Goal: Task Accomplishment & Management: Manage account settings

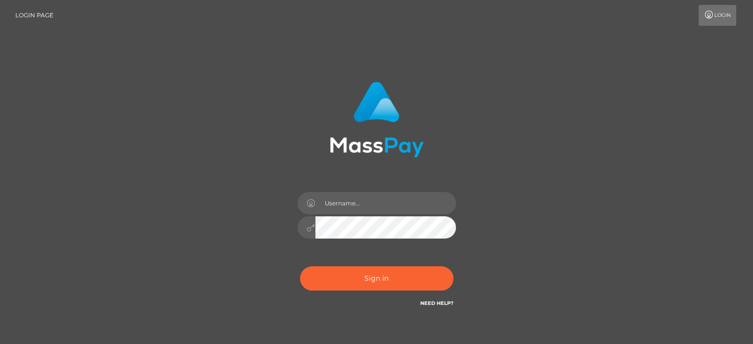
drag, startPoint x: 0, startPoint y: 0, endPoint x: 517, endPoint y: 97, distance: 526.1
click at [517, 97] on div "Sign in" at bounding box center [377, 200] width 565 height 252
click at [409, 200] on input "text" at bounding box center [386, 203] width 141 height 22
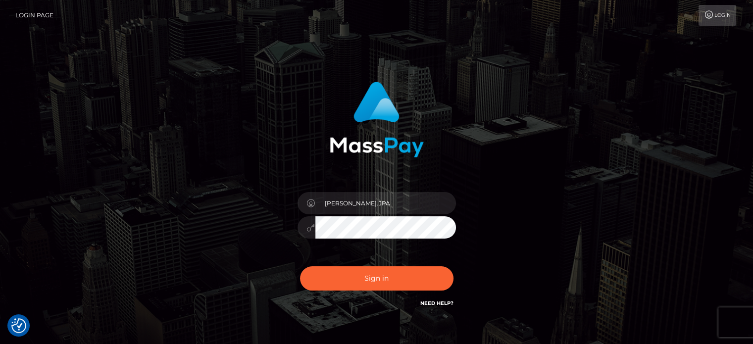
click at [409, 200] on input "[PERSON_NAME].JPA" at bounding box center [386, 203] width 141 height 22
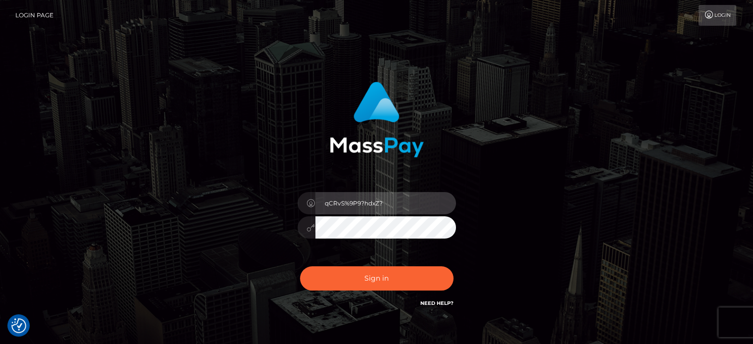
click at [408, 208] on input "qCRvS%9P9?hdxZ?" at bounding box center [386, 203] width 141 height 22
paste input "Caren. Silversocial"
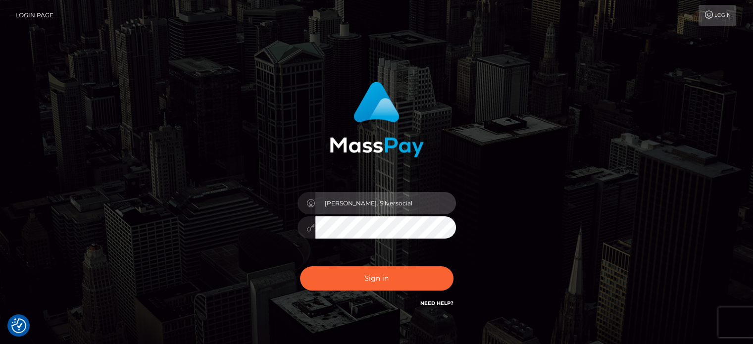
type input "Caren. Silversocial"
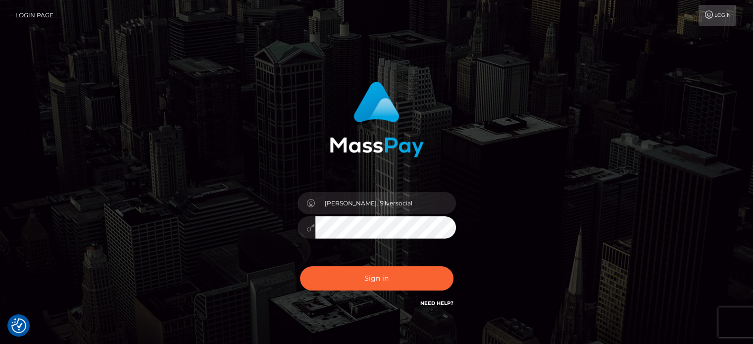
click at [486, 195] on div "Caren. Silversocial Sign in" at bounding box center [377, 195] width 260 height 242
click at [396, 287] on button "Sign in" at bounding box center [377, 279] width 154 height 24
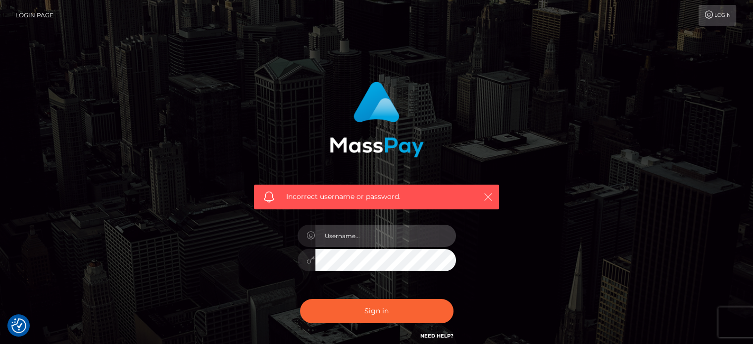
type input "[PERSON_NAME].JPA"
click at [482, 199] on button "button" at bounding box center [488, 197] width 12 height 12
click at [491, 198] on icon "button" at bounding box center [488, 197] width 10 height 10
click at [589, 142] on div "Incorrect username or password. [PERSON_NAME].JPA" at bounding box center [377, 216] width 565 height 285
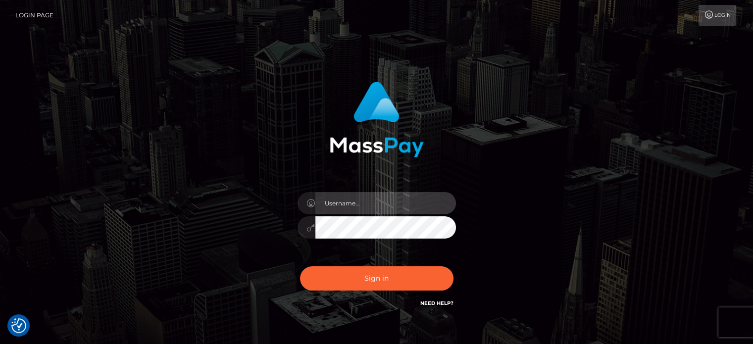
type input "[PERSON_NAME].JPA"
click at [396, 207] on input "[PERSON_NAME].JPA" at bounding box center [386, 203] width 141 height 22
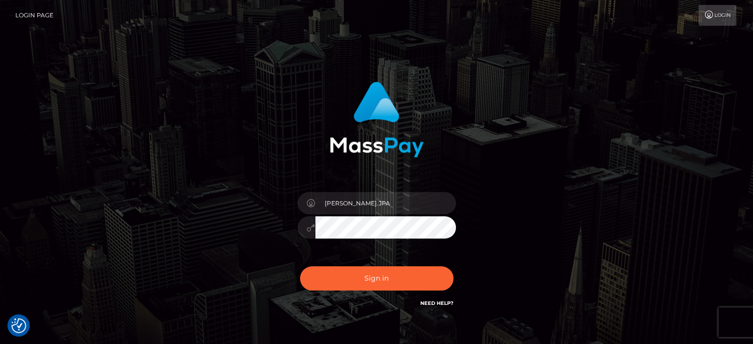
click at [309, 227] on icon at bounding box center [311, 228] width 8 height 8
click at [311, 227] on icon at bounding box center [311, 228] width 8 height 8
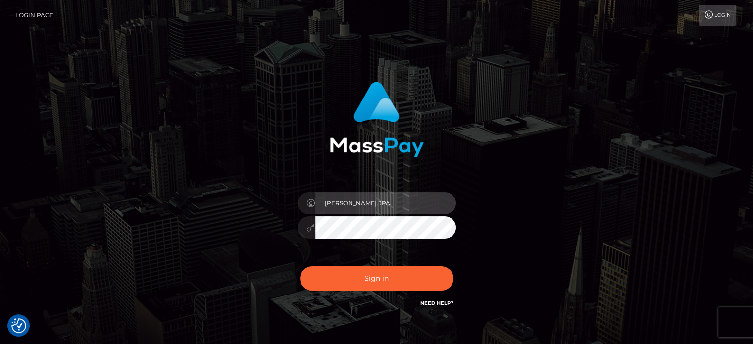
click at [376, 207] on input "[PERSON_NAME].JPA" at bounding box center [386, 203] width 141 height 22
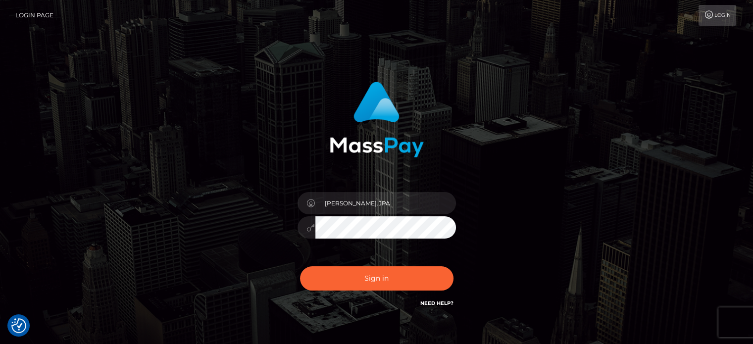
drag, startPoint x: 499, startPoint y: 217, endPoint x: 492, endPoint y: 221, distance: 7.8
click at [499, 217] on div "Caren.JPA Sign in" at bounding box center [377, 195] width 260 height 242
click at [390, 268] on button "Sign in" at bounding box center [377, 279] width 154 height 24
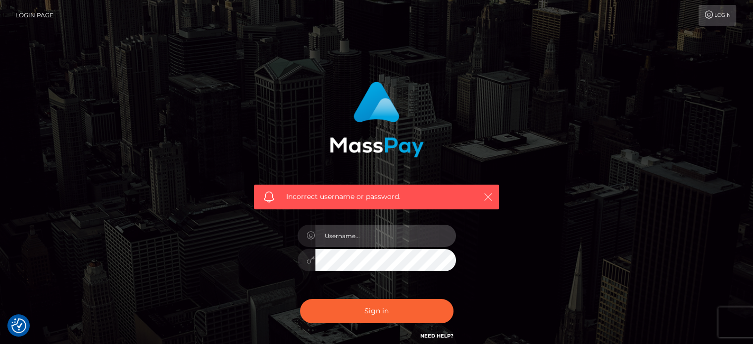
type input "[PERSON_NAME].JPA"
click at [488, 196] on icon "button" at bounding box center [488, 197] width 10 height 10
click at [720, 9] on link "Login" at bounding box center [718, 15] width 38 height 21
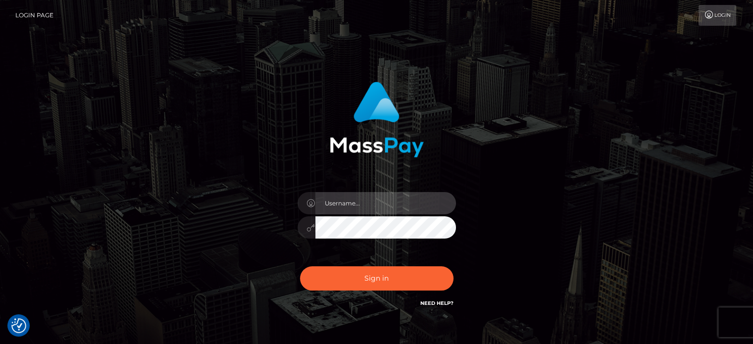
type input "[PERSON_NAME].JPA"
click at [404, 197] on input "[PERSON_NAME].JPA" at bounding box center [386, 203] width 141 height 22
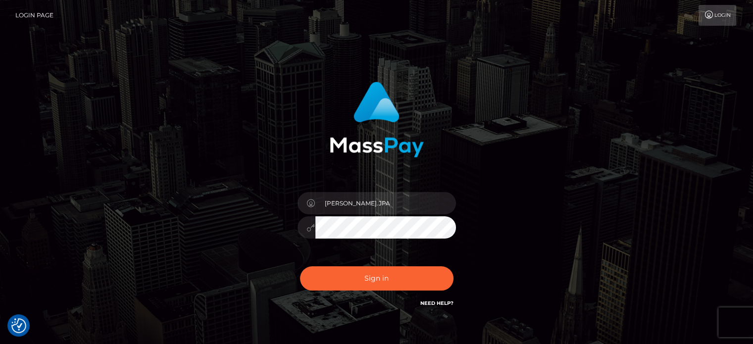
click at [607, 188] on div "[PERSON_NAME].JPA Sign in" at bounding box center [377, 200] width 565 height 252
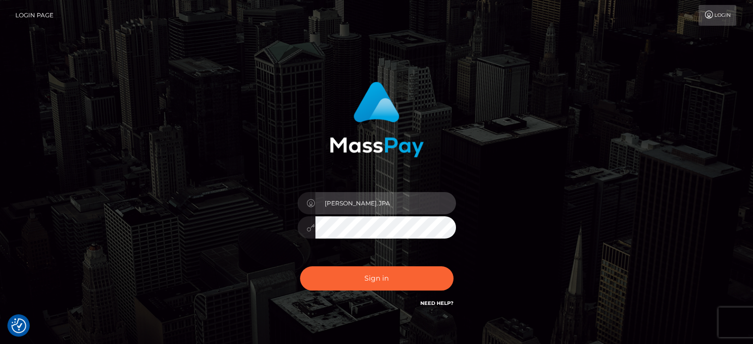
click at [361, 204] on input "[PERSON_NAME].JPA" at bounding box center [386, 203] width 141 height 22
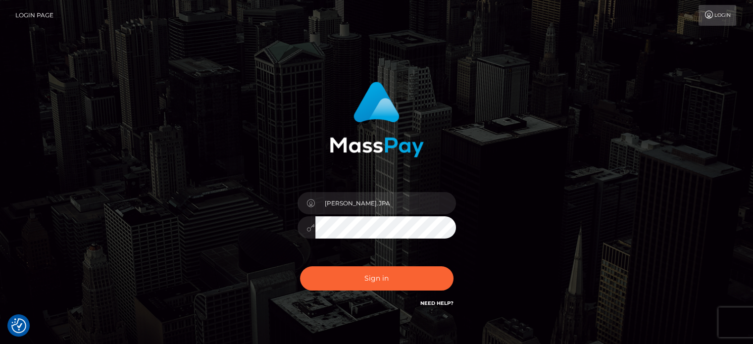
click at [607, 185] on div "[PERSON_NAME].JPA Sign in" at bounding box center [377, 200] width 565 height 252
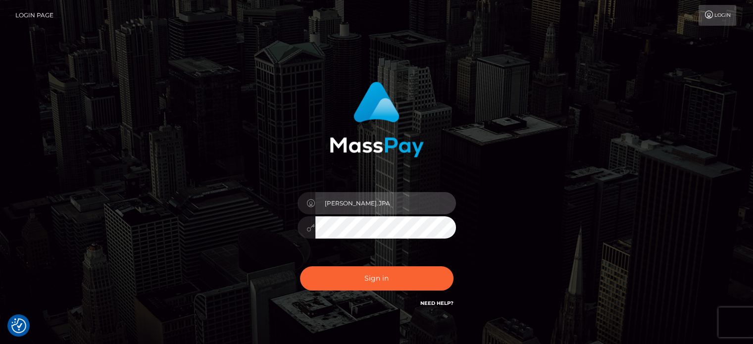
click at [345, 203] on input "[PERSON_NAME].JPA" at bounding box center [386, 203] width 141 height 22
